Goal: Information Seeking & Learning: Learn about a topic

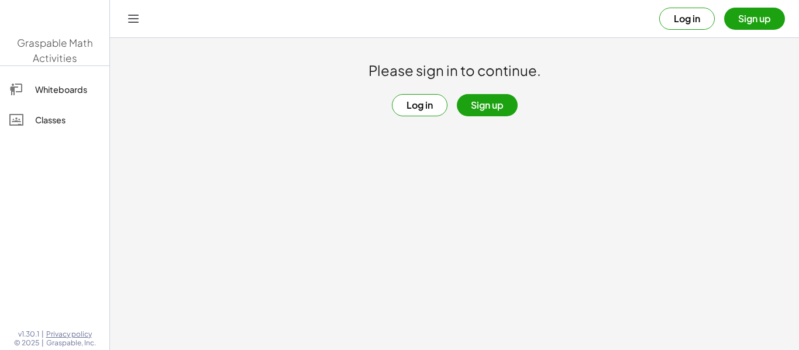
click at [538, 143] on main "Please sign in to continue. Log in Sign up" at bounding box center [454, 175] width 689 height 350
click at [704, 16] on button "Log in" at bounding box center [687, 19] width 56 height 22
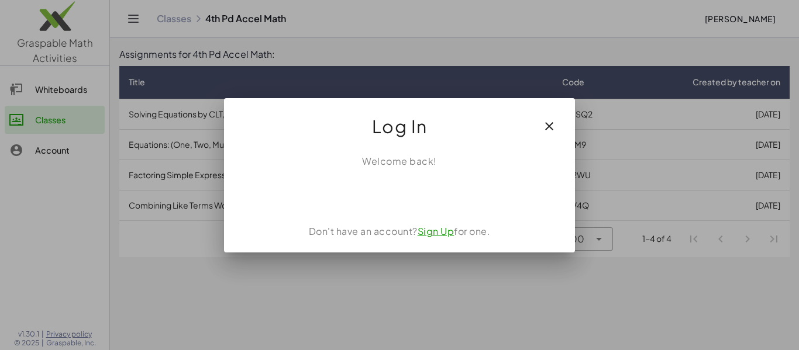
click at [573, 270] on div at bounding box center [399, 175] width 799 height 350
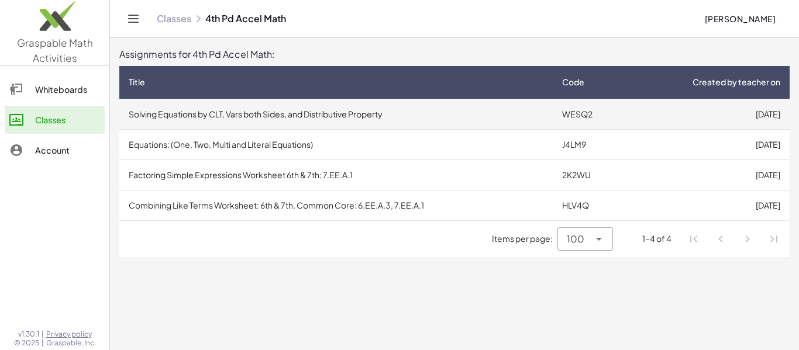
click at [340, 109] on td "Solving Equations by CLT, Vars both Sides, and Distributive Property" at bounding box center [335, 114] width 433 height 30
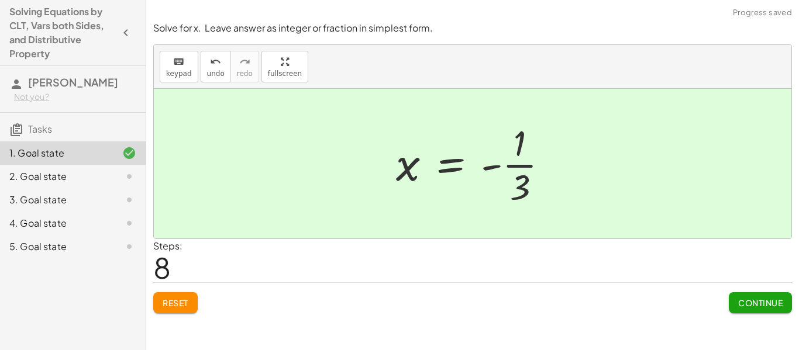
click at [767, 301] on span "Continue" at bounding box center [760, 303] width 44 height 11
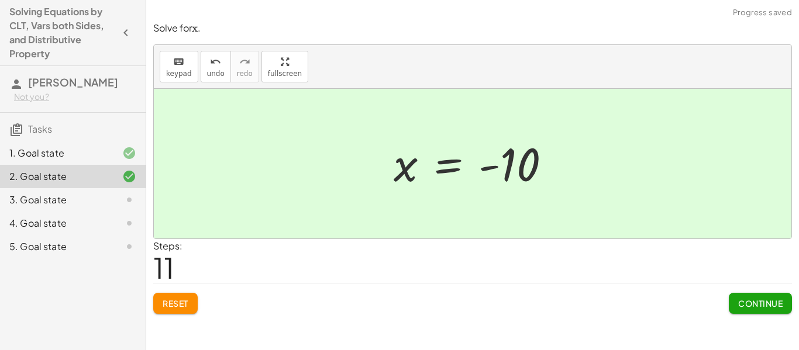
click at [737, 313] on button "Continue" at bounding box center [760, 303] width 63 height 21
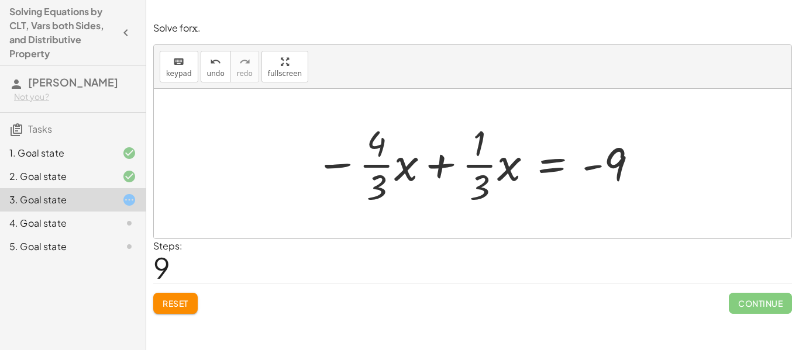
click at [184, 296] on button "Reset" at bounding box center [175, 303] width 44 height 21
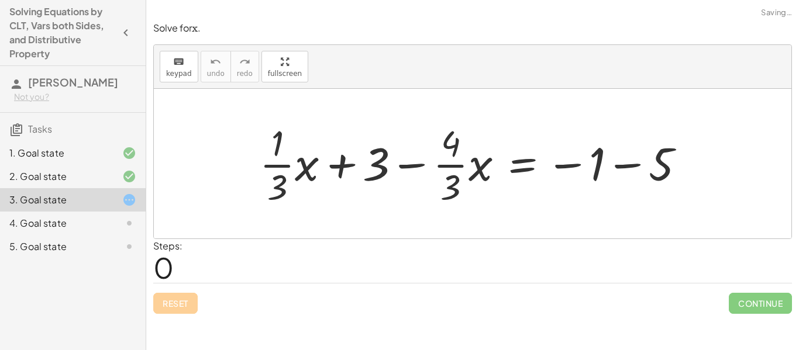
click at [182, 299] on div "Reset Continue" at bounding box center [472, 298] width 638 height 31
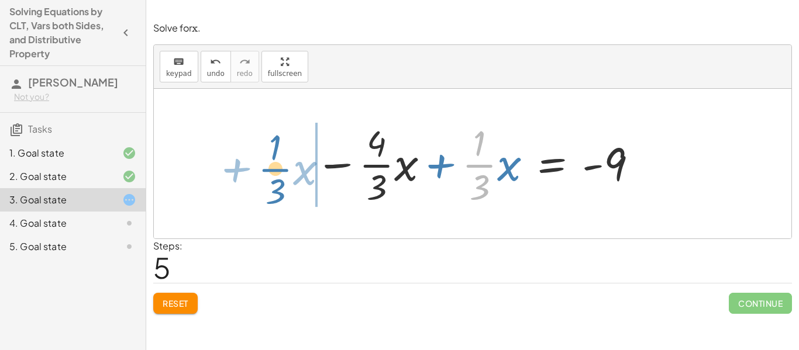
drag, startPoint x: 484, startPoint y: 166, endPoint x: 276, endPoint y: 170, distance: 208.2
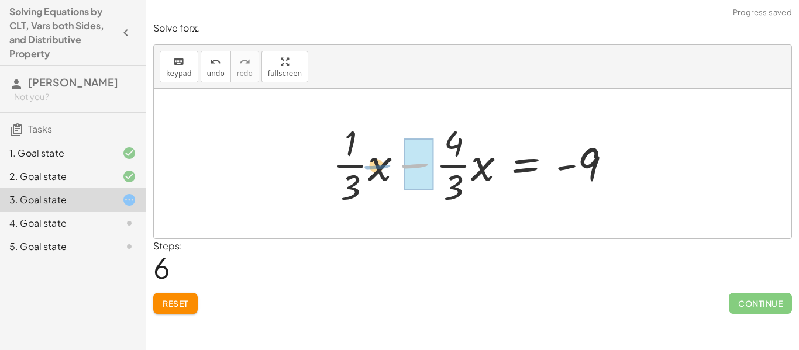
drag, startPoint x: 416, startPoint y: 167, endPoint x: 381, endPoint y: 168, distance: 34.5
click at [381, 168] on div at bounding box center [476, 164] width 299 height 90
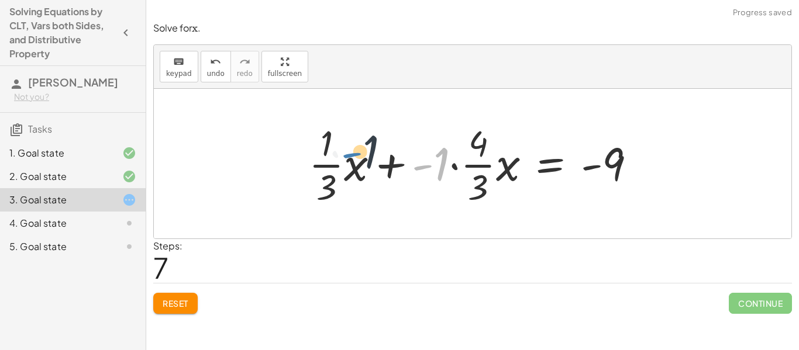
drag, startPoint x: 430, startPoint y: 168, endPoint x: 358, endPoint y: 156, distance: 72.3
click at [358, 156] on div at bounding box center [477, 164] width 348 height 90
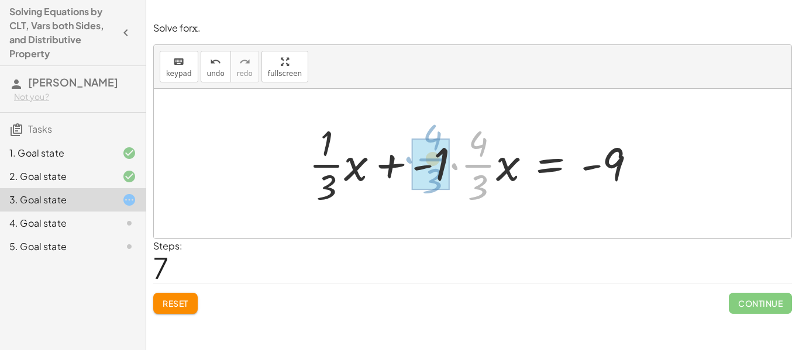
drag, startPoint x: 451, startPoint y: 165, endPoint x: 406, endPoint y: 160, distance: 46.0
click at [406, 160] on div at bounding box center [477, 164] width 348 height 90
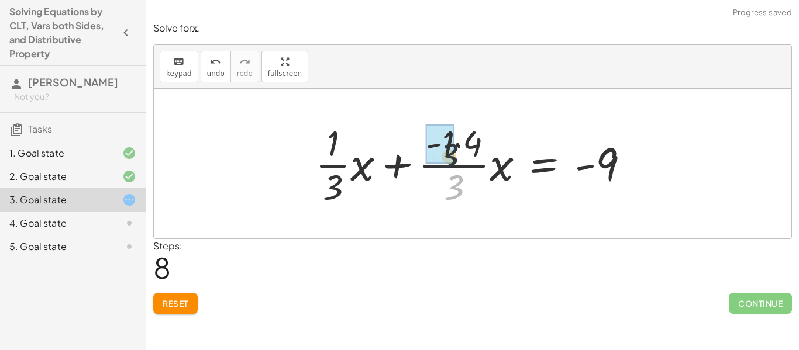
drag, startPoint x: 454, startPoint y: 201, endPoint x: 448, endPoint y: 158, distance: 43.7
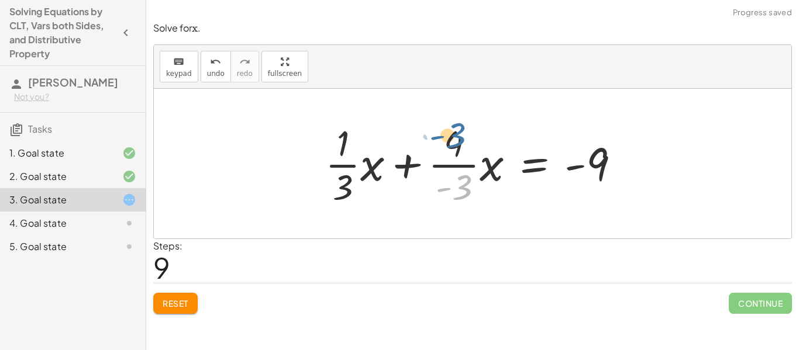
drag, startPoint x: 462, startPoint y: 181, endPoint x: 456, endPoint y: 125, distance: 56.5
click at [456, 125] on div at bounding box center [477, 164] width 316 height 90
drag, startPoint x: 340, startPoint y: 186, endPoint x: 366, endPoint y: 125, distance: 66.0
click at [366, 125] on div at bounding box center [477, 164] width 316 height 90
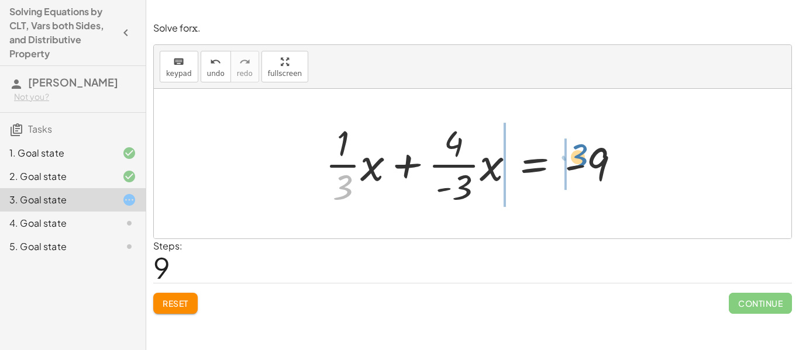
drag, startPoint x: 342, startPoint y: 188, endPoint x: 579, endPoint y: 159, distance: 239.2
click at [579, 159] on div at bounding box center [477, 164] width 316 height 90
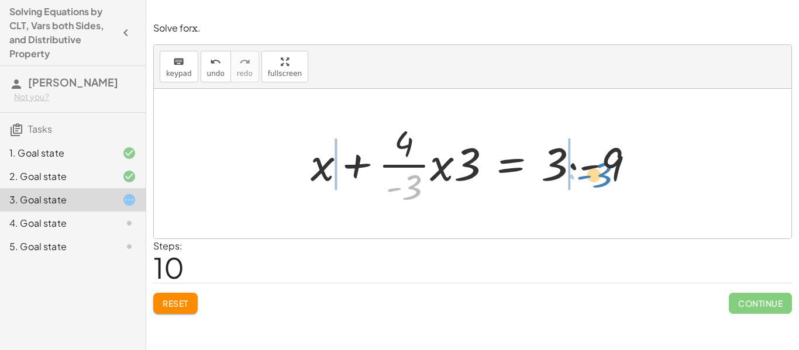
drag, startPoint x: 416, startPoint y: 189, endPoint x: 606, endPoint y: 175, distance: 190.0
click at [606, 175] on div at bounding box center [477, 164] width 345 height 90
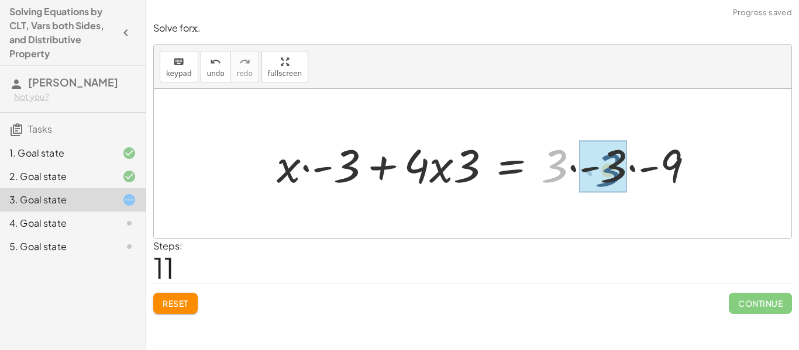
drag, startPoint x: 555, startPoint y: 161, endPoint x: 608, endPoint y: 165, distance: 53.4
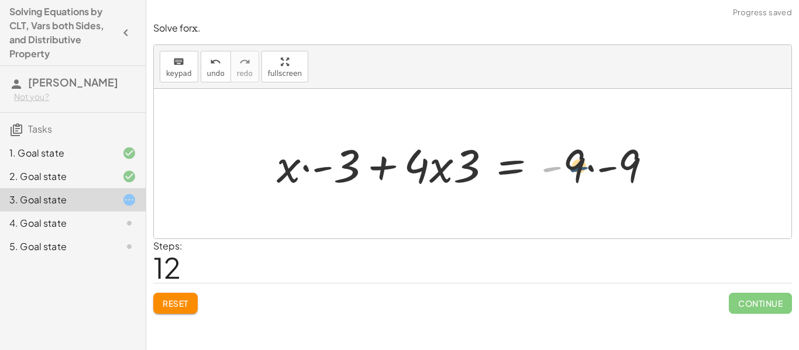
drag, startPoint x: 561, startPoint y: 162, endPoint x: 590, endPoint y: 161, distance: 29.3
click at [590, 161] on div at bounding box center [469, 164] width 396 height 60
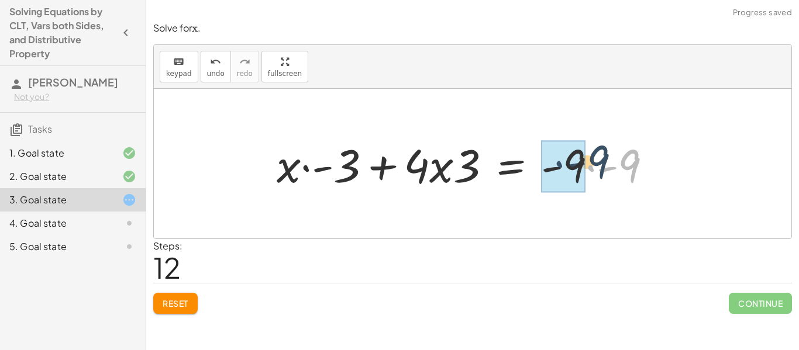
drag, startPoint x: 591, startPoint y: 165, endPoint x: 522, endPoint y: 155, distance: 69.7
click at [522, 155] on div at bounding box center [469, 164] width 396 height 60
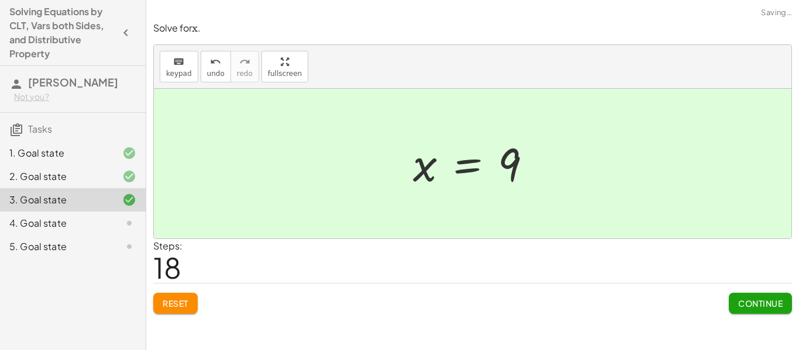
click at [771, 309] on button "Continue" at bounding box center [760, 303] width 63 height 21
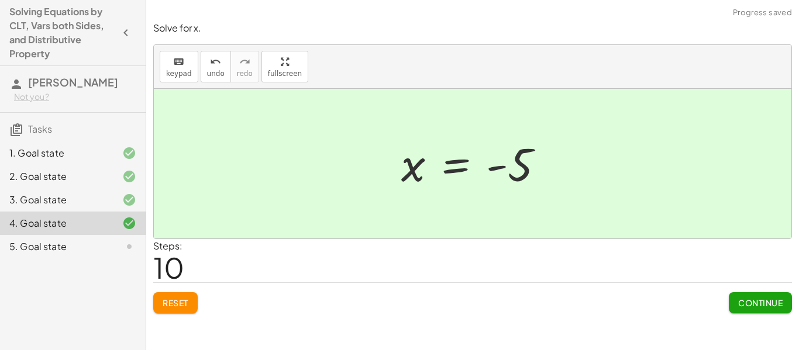
click at [776, 301] on span "Continue" at bounding box center [760, 303] width 44 height 11
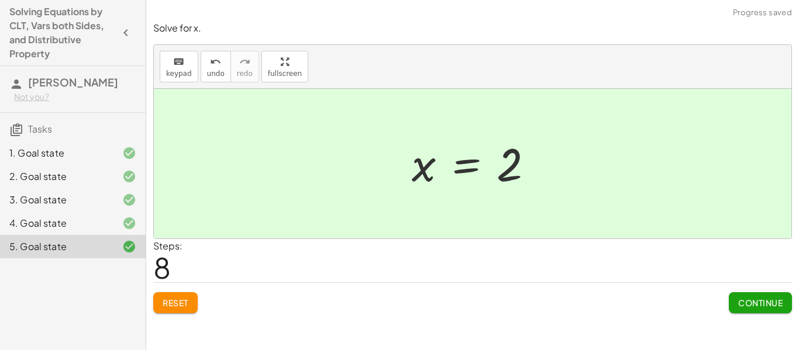
click at [761, 299] on span "Continue" at bounding box center [760, 303] width 44 height 11
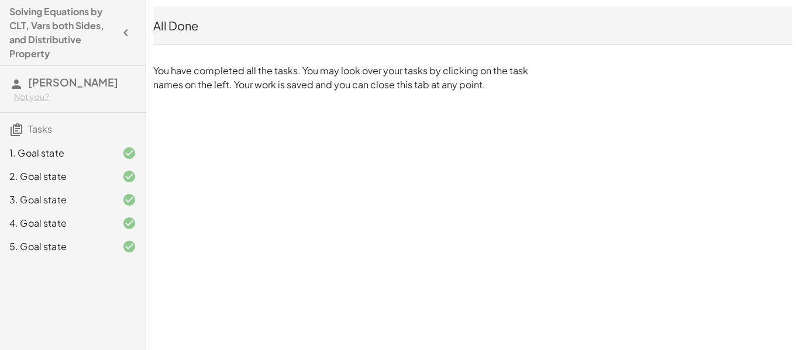
click at [130, 33] on icon "button" at bounding box center [126, 33] width 14 height 14
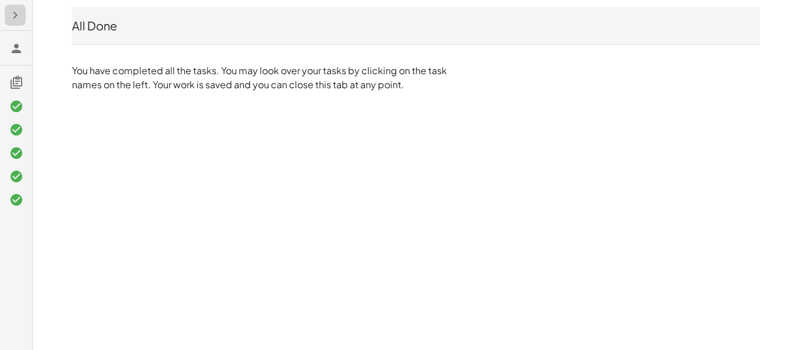
click at [25, 16] on button "button" at bounding box center [15, 15] width 21 height 21
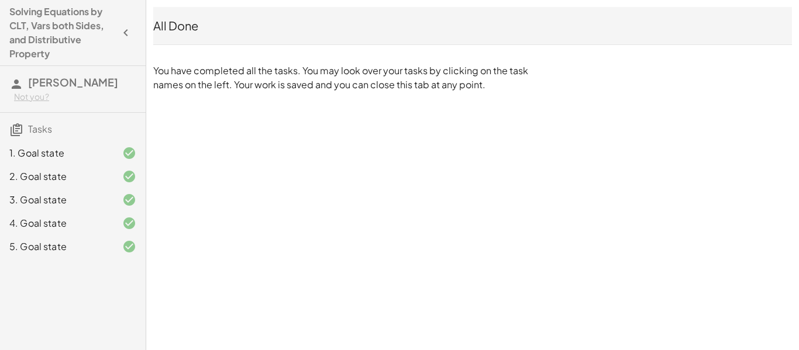
click at [28, 16] on h4 "Solving Equations by CLT, Vars both Sides, and Distributive Property" at bounding box center [62, 33] width 106 height 56
click at [37, 20] on h4 "Solving Equations by CLT, Vars both Sides, and Distributive Property" at bounding box center [62, 33] width 106 height 56
click at [37, 22] on h4 "Solving Equations by CLT, Vars both Sides, and Distributive Property" at bounding box center [62, 33] width 106 height 56
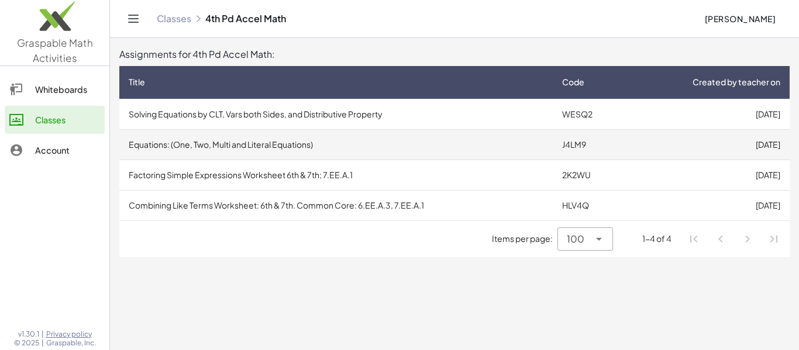
click at [243, 139] on td "Equations: (One, Two, Multi and Literal Equations)" at bounding box center [335, 144] width 433 height 30
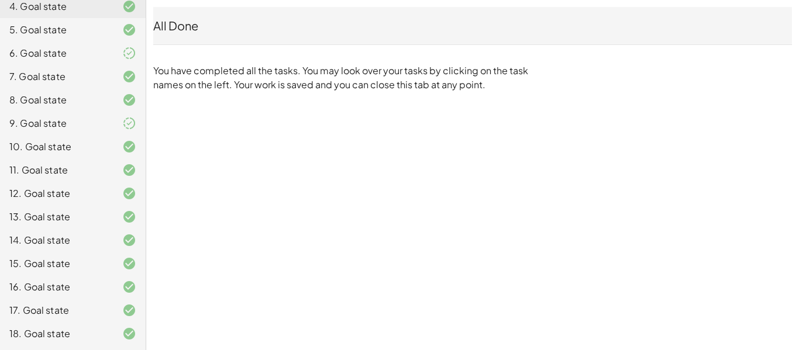
scroll to position [390, 0]
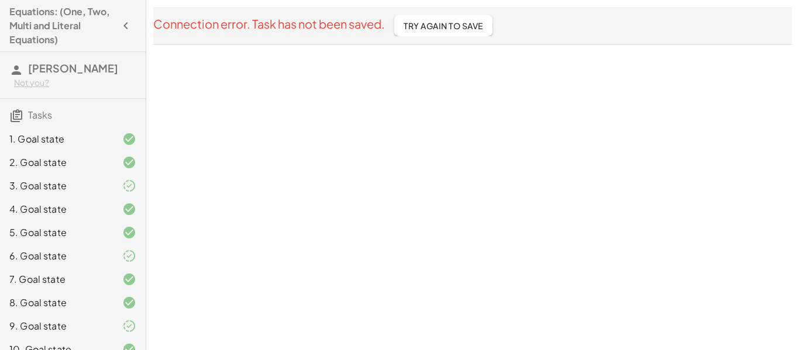
click at [447, 36] on button "Try Again To Save" at bounding box center [443, 25] width 98 height 21
